Goal: Task Accomplishment & Management: Use online tool/utility

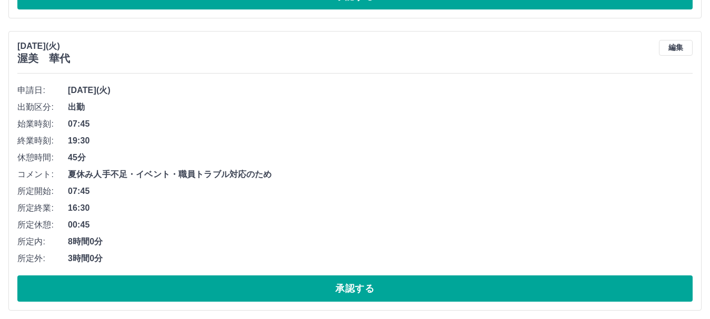
scroll to position [5359, 0]
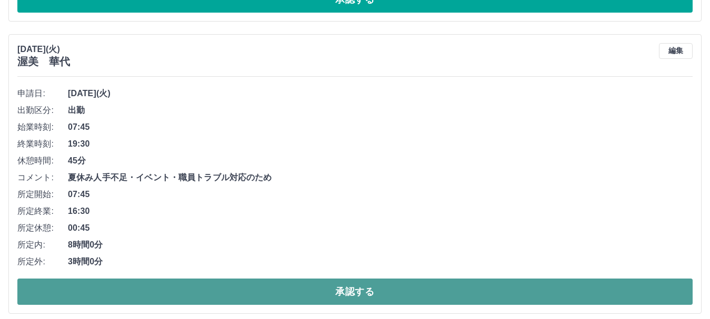
click at [302, 293] on button "承認する" at bounding box center [354, 292] width 675 height 26
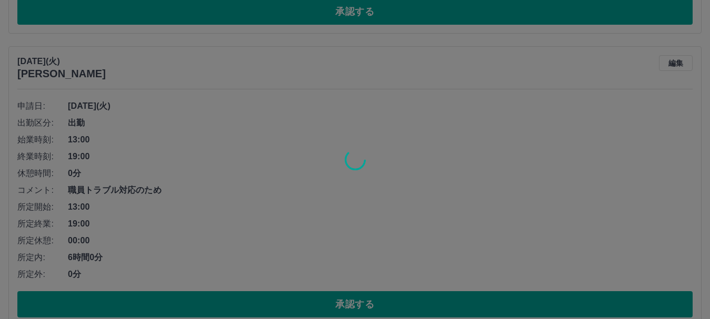
scroll to position [5044, 0]
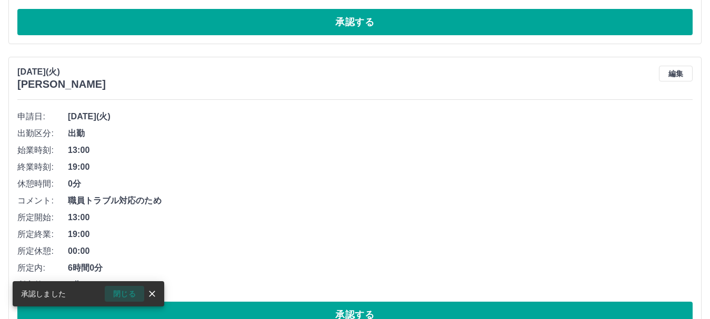
click at [134, 293] on button "閉じる" at bounding box center [124, 294] width 39 height 16
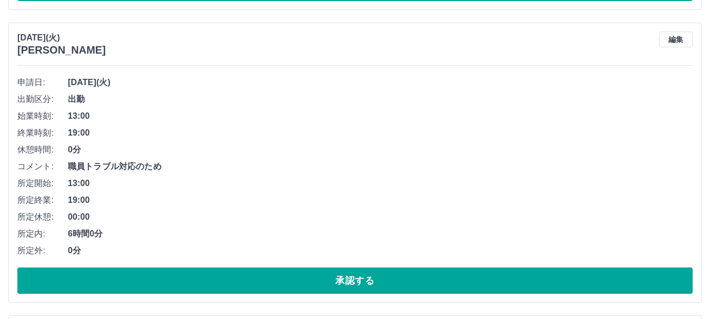
scroll to position [5096, 0]
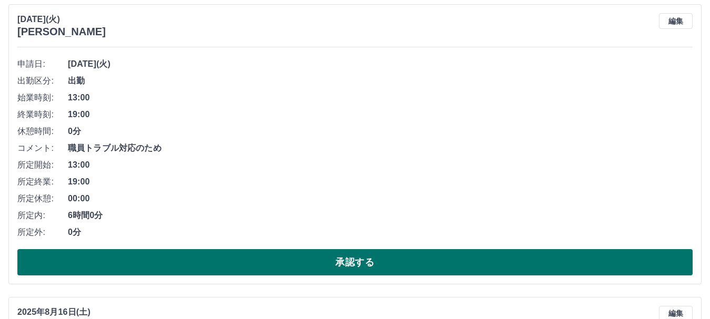
click at [386, 261] on button "承認する" at bounding box center [354, 262] width 675 height 26
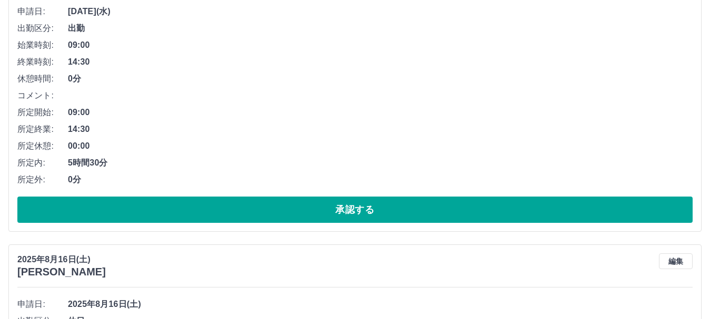
scroll to position [4803, 0]
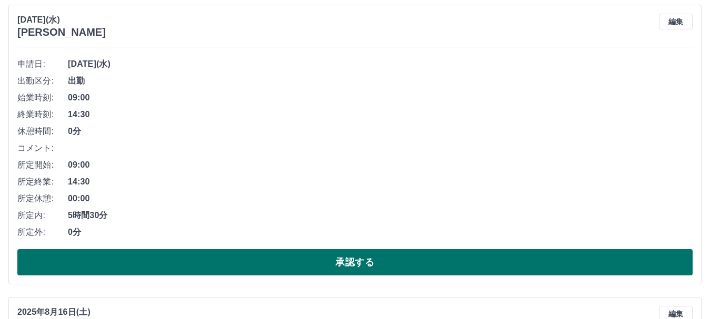
click at [164, 268] on button "承認する" at bounding box center [354, 262] width 675 height 26
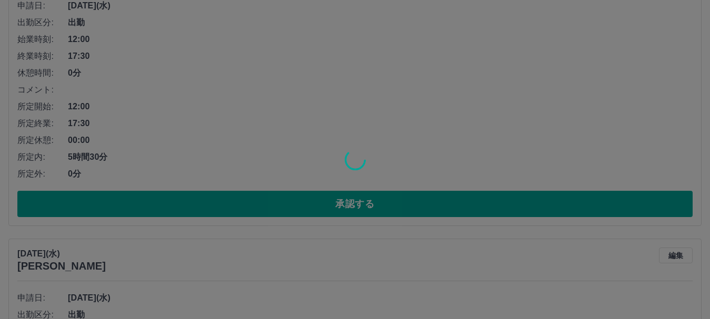
scroll to position [4540, 0]
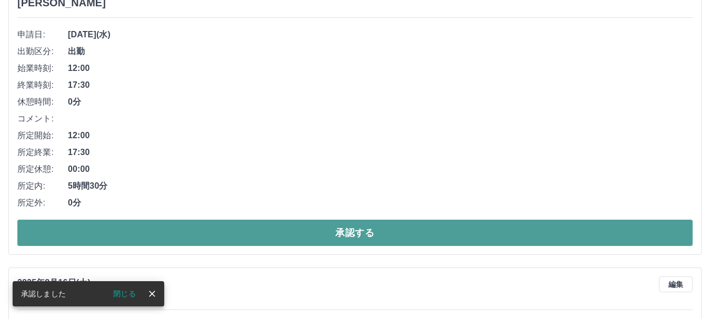
drag, startPoint x: 240, startPoint y: 235, endPoint x: 239, endPoint y: 228, distance: 6.4
click at [240, 235] on button "承認する" at bounding box center [354, 233] width 675 height 26
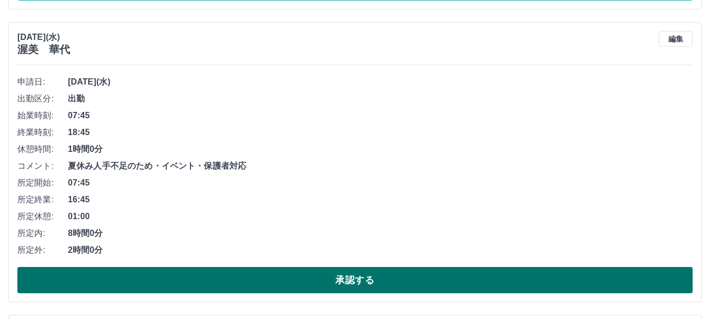
scroll to position [4195, 0]
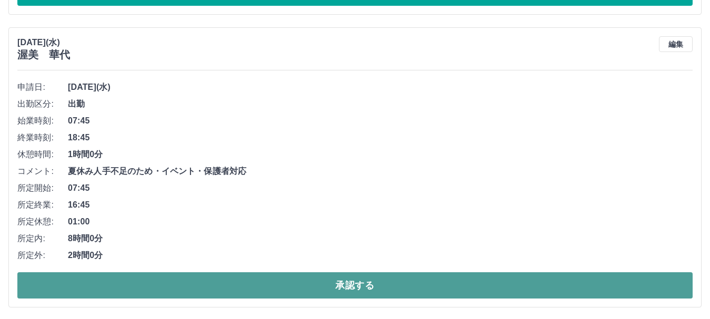
click at [291, 286] on button "承認する" at bounding box center [354, 286] width 675 height 26
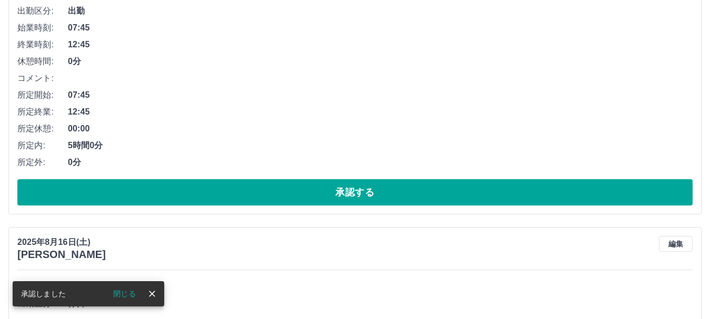
scroll to position [3932, 0]
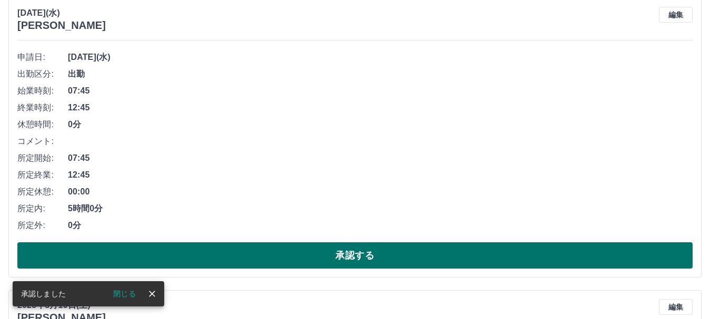
click at [256, 259] on button "承認する" at bounding box center [354, 256] width 675 height 26
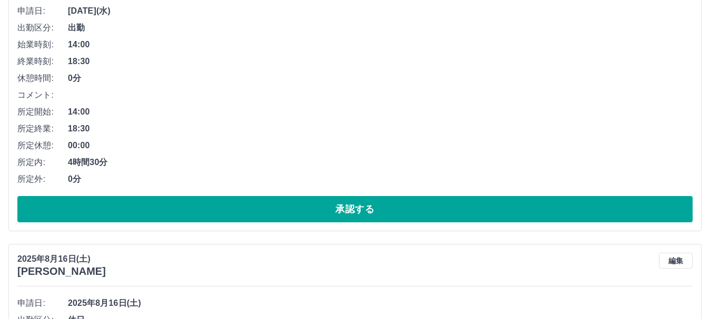
scroll to position [3692, 0]
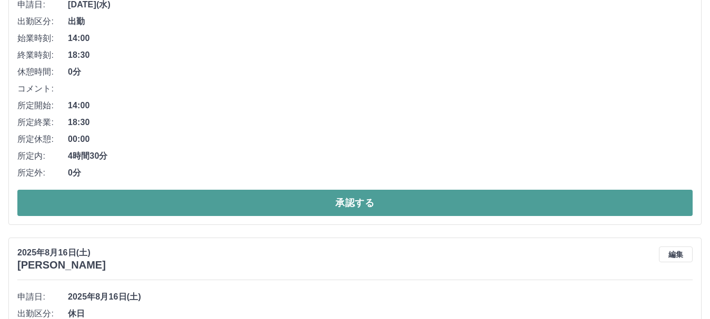
click at [253, 198] on button "承認する" at bounding box center [354, 203] width 675 height 26
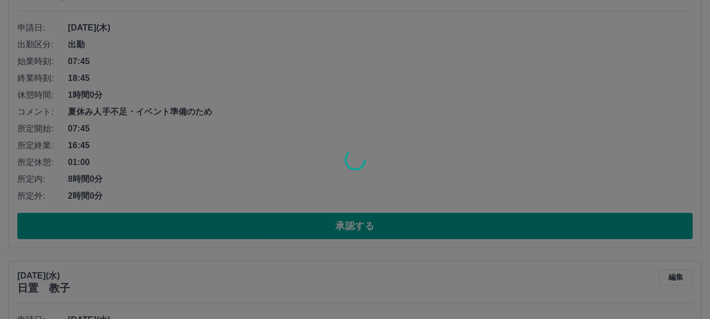
scroll to position [3324, 0]
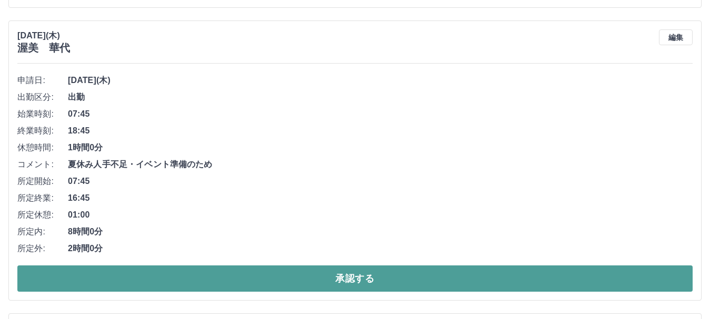
click at [152, 278] on button "承認する" at bounding box center [354, 279] width 675 height 26
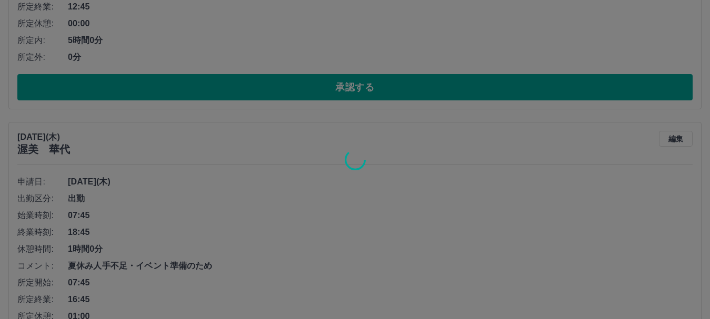
scroll to position [3060, 0]
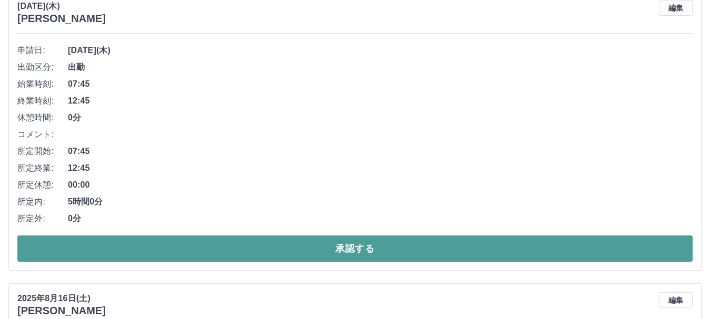
click at [235, 251] on button "承認する" at bounding box center [354, 249] width 675 height 26
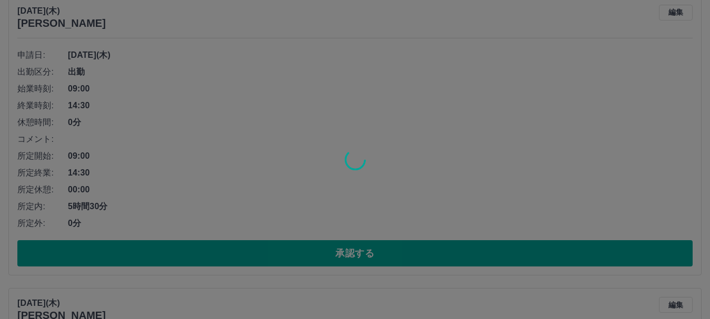
scroll to position [2745, 0]
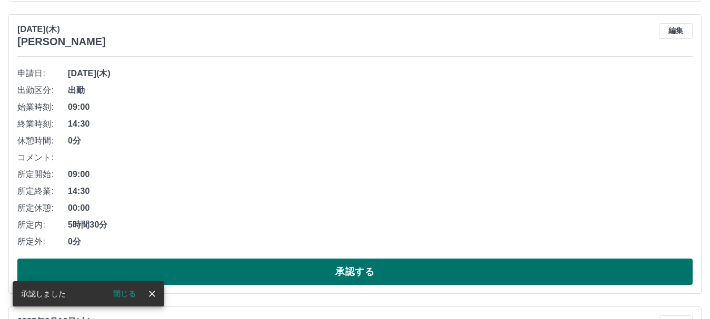
click at [254, 279] on button "承認する" at bounding box center [354, 272] width 675 height 26
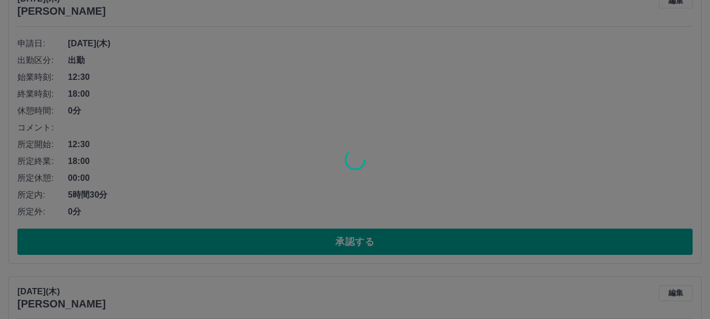
scroll to position [2429, 0]
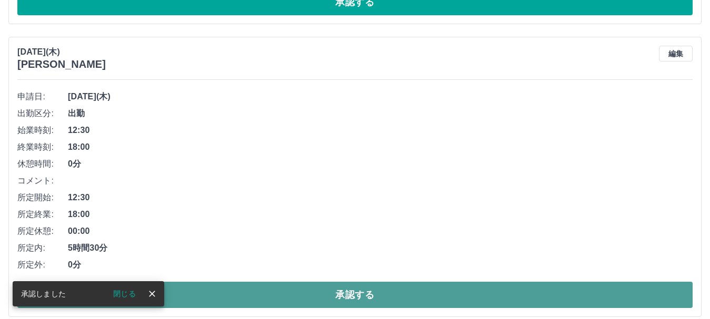
click at [262, 297] on button "承認する" at bounding box center [354, 295] width 675 height 26
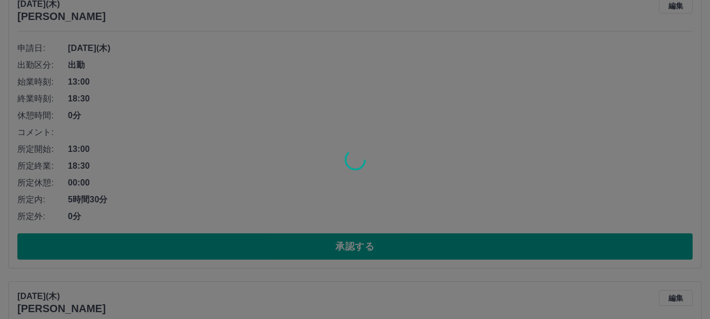
scroll to position [2166, 0]
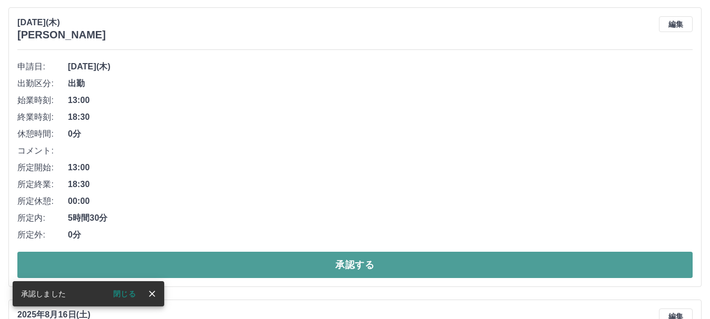
click at [304, 274] on button "承認する" at bounding box center [354, 265] width 675 height 26
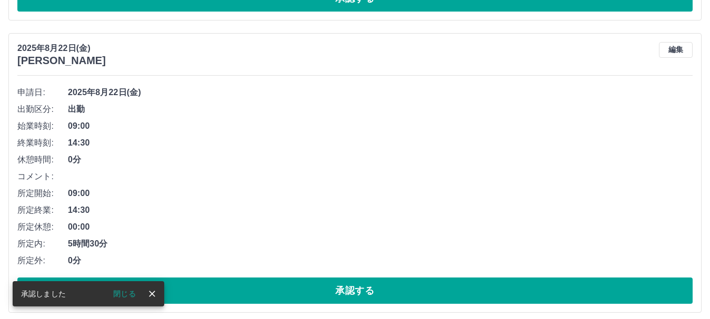
scroll to position [1873, 0]
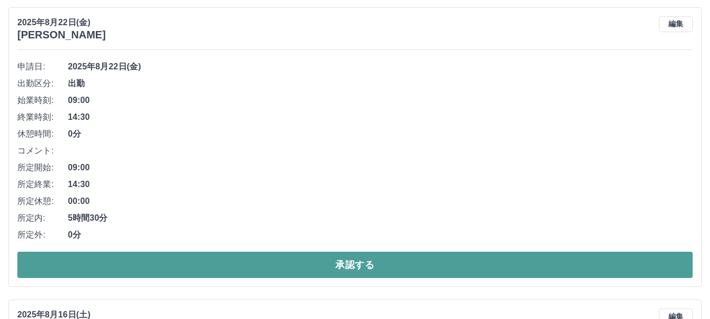
click at [381, 265] on button "承認する" at bounding box center [354, 265] width 675 height 26
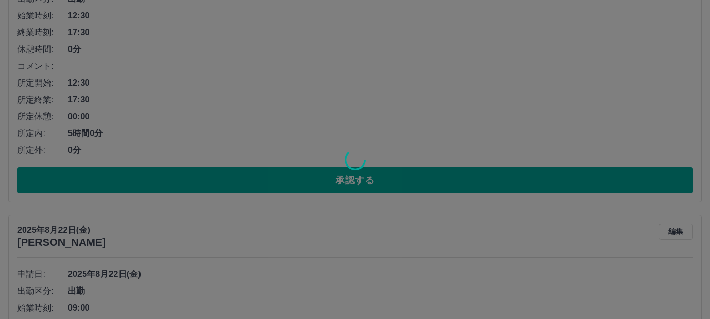
scroll to position [1610, 0]
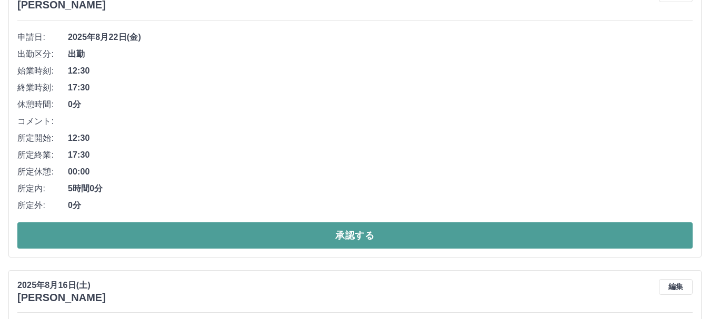
click at [359, 236] on button "承認する" at bounding box center [354, 236] width 675 height 26
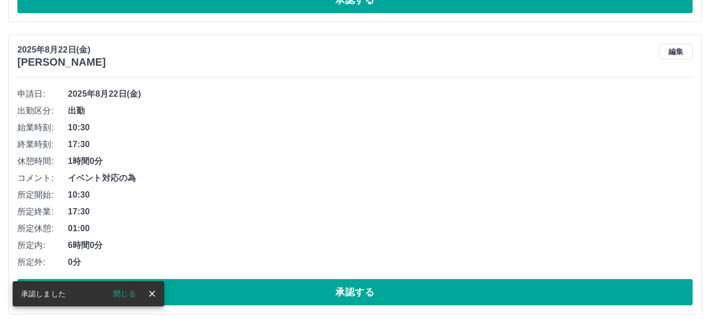
scroll to position [1264, 0]
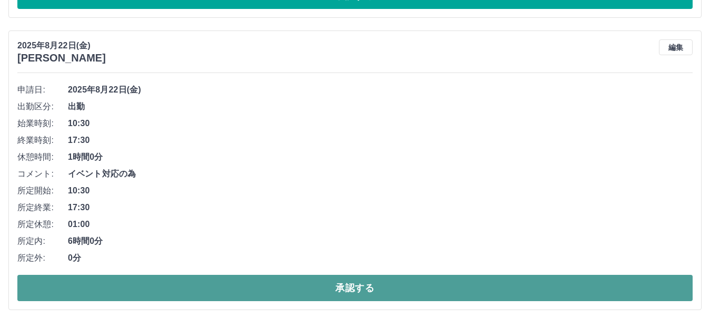
click at [366, 292] on button "承認する" at bounding box center [354, 288] width 675 height 26
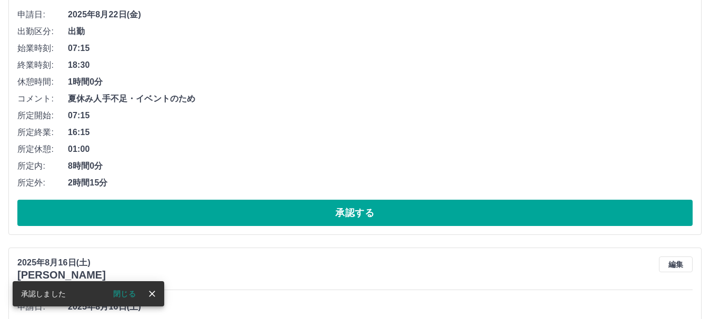
scroll to position [1001, 0]
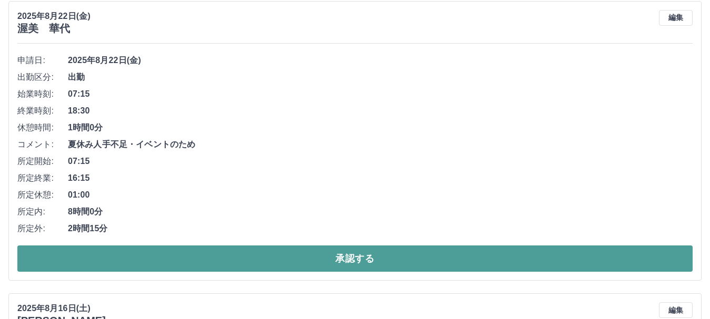
click at [265, 260] on button "承認する" at bounding box center [354, 259] width 675 height 26
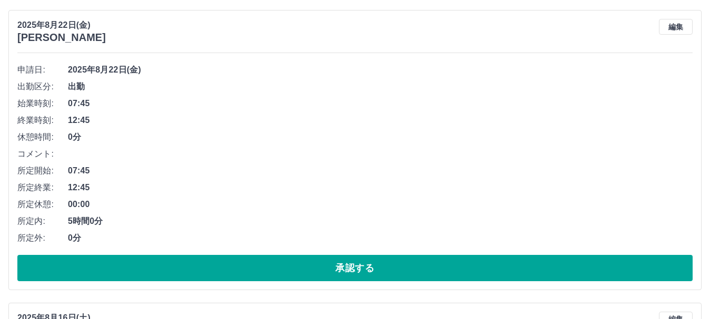
scroll to position [709, 0]
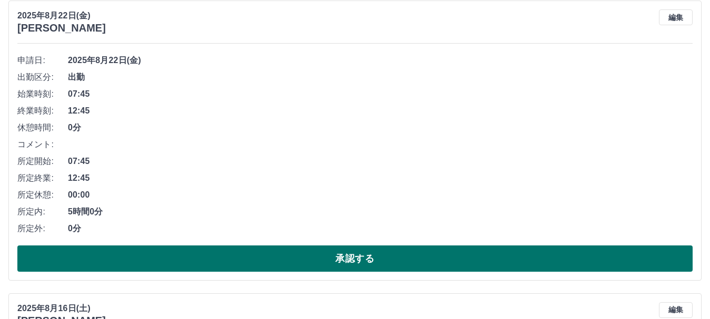
click at [282, 264] on button "承認する" at bounding box center [354, 259] width 675 height 26
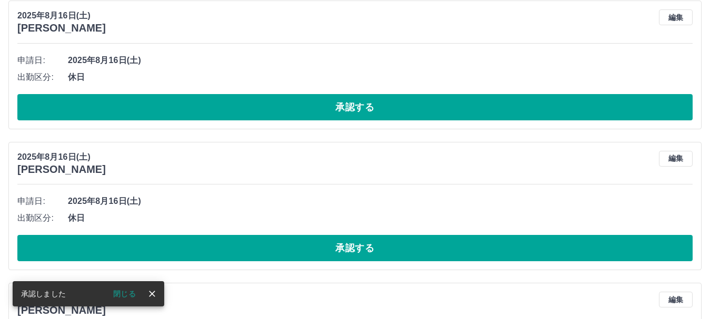
scroll to position [416, 0]
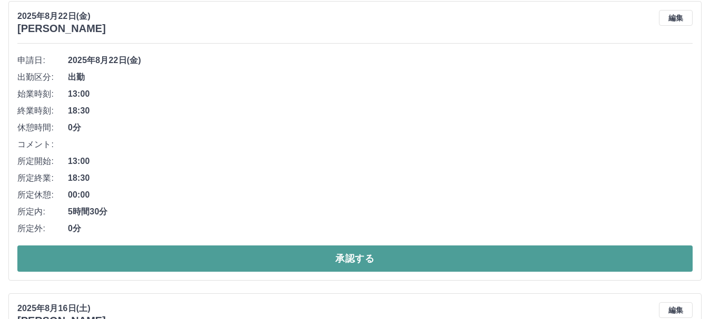
click at [247, 262] on button "承認する" at bounding box center [354, 259] width 675 height 26
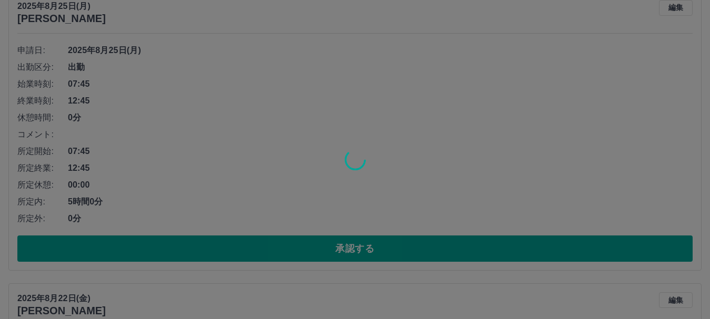
scroll to position [153, 0]
